Goal: Use online tool/utility: Utilize a website feature to perform a specific function

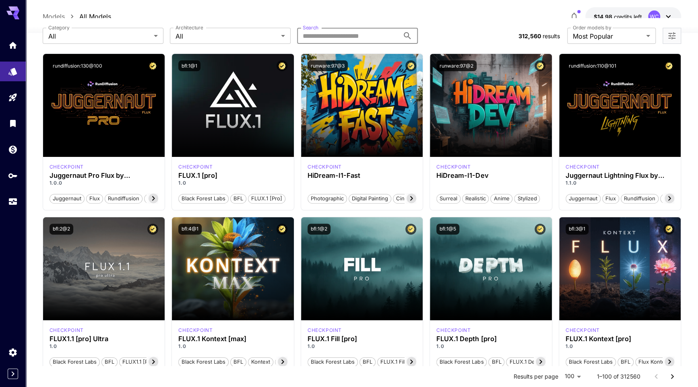
click at [346, 42] on input "Search" at bounding box center [348, 36] width 102 height 16
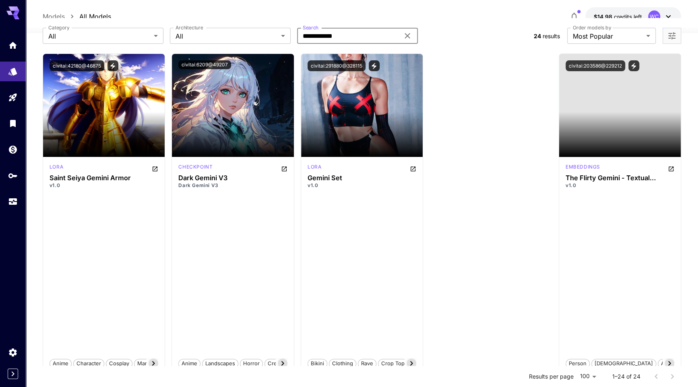
type input "**********"
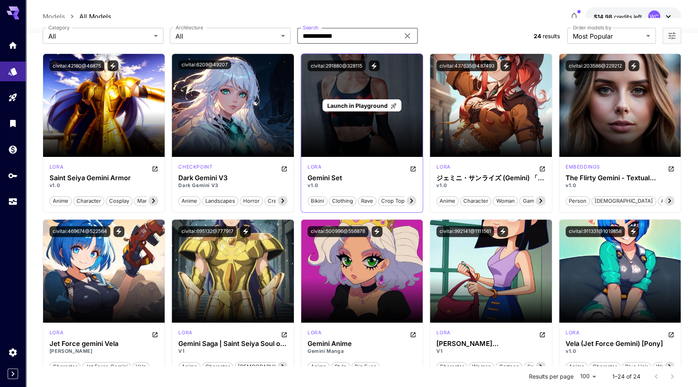
scroll to position [48, 0]
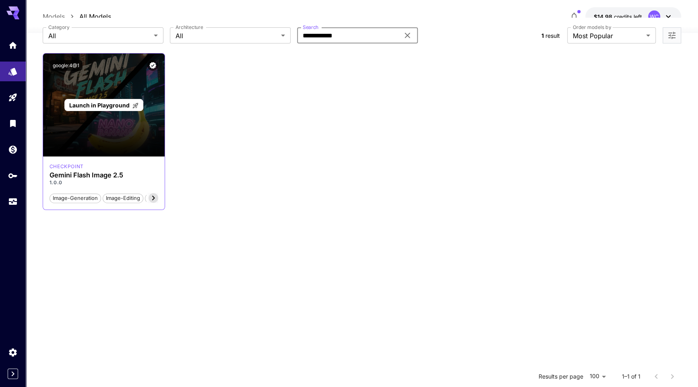
click at [109, 105] on span "Launch in Playground" at bounding box center [99, 105] width 60 height 7
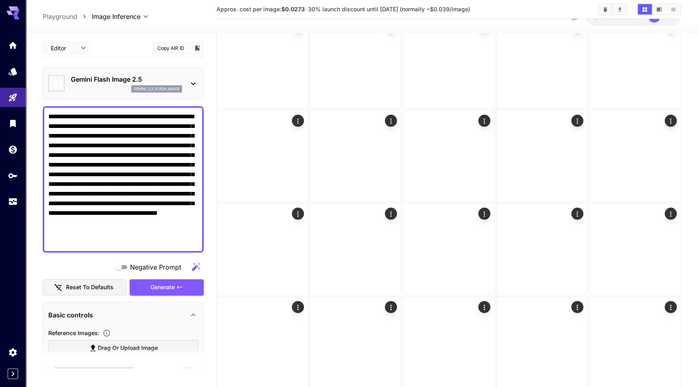
type input "*"
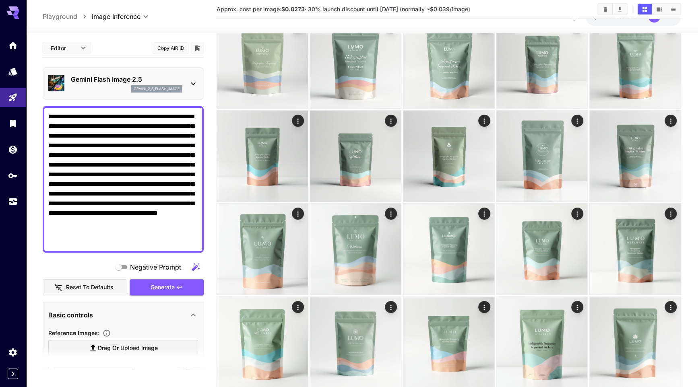
click at [173, 44] on div at bounding box center [349, 193] width 698 height 387
click at [165, 46] on button "Copy AIR ID" at bounding box center [171, 48] width 36 height 12
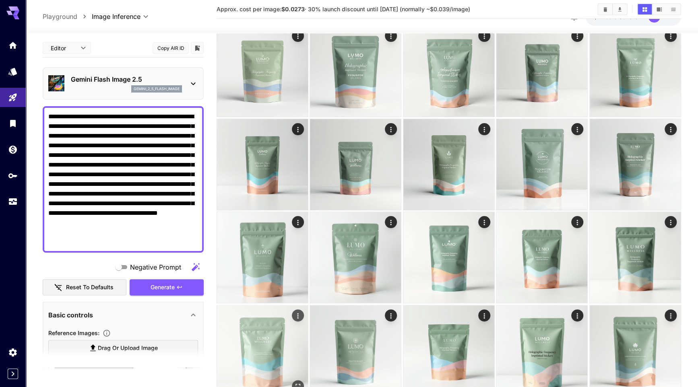
scroll to position [38, 0]
